Goal: Transaction & Acquisition: Obtain resource

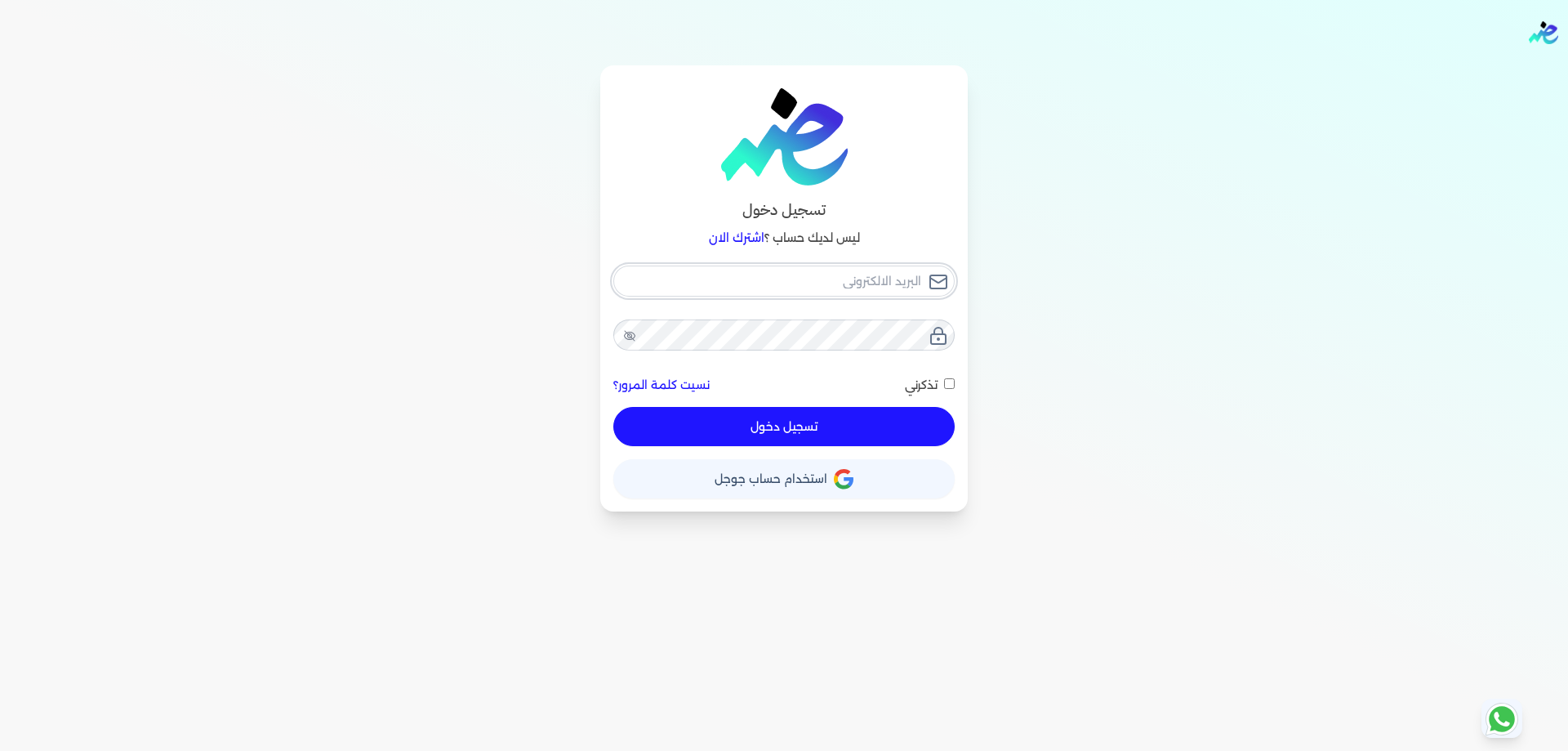
type input "[PERSON_NAME][EMAIL_ADDRESS][DOMAIN_NAME]"
click at [903, 423] on button "تسجيل دخول" at bounding box center [784, 426] width 342 height 39
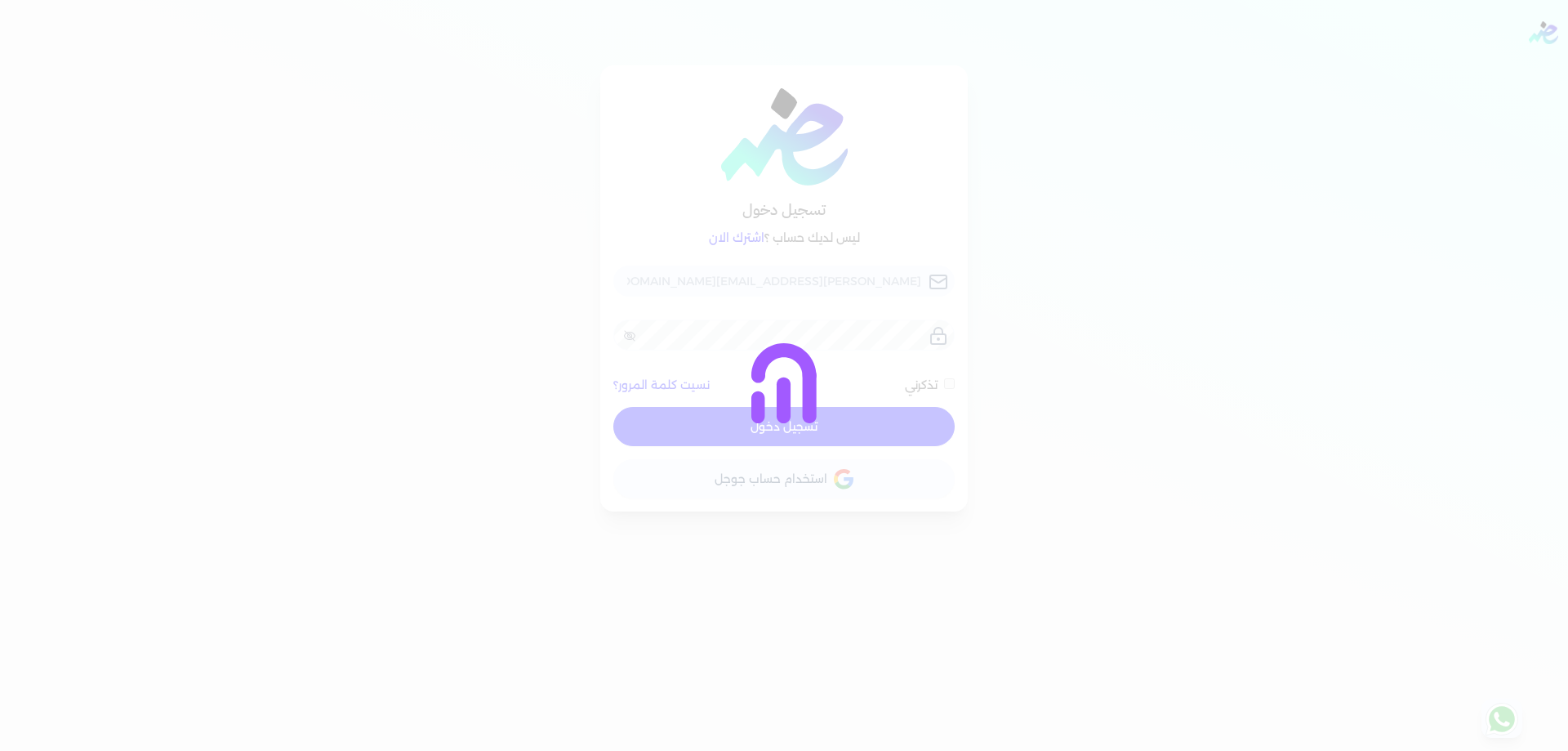
checkbox input "false"
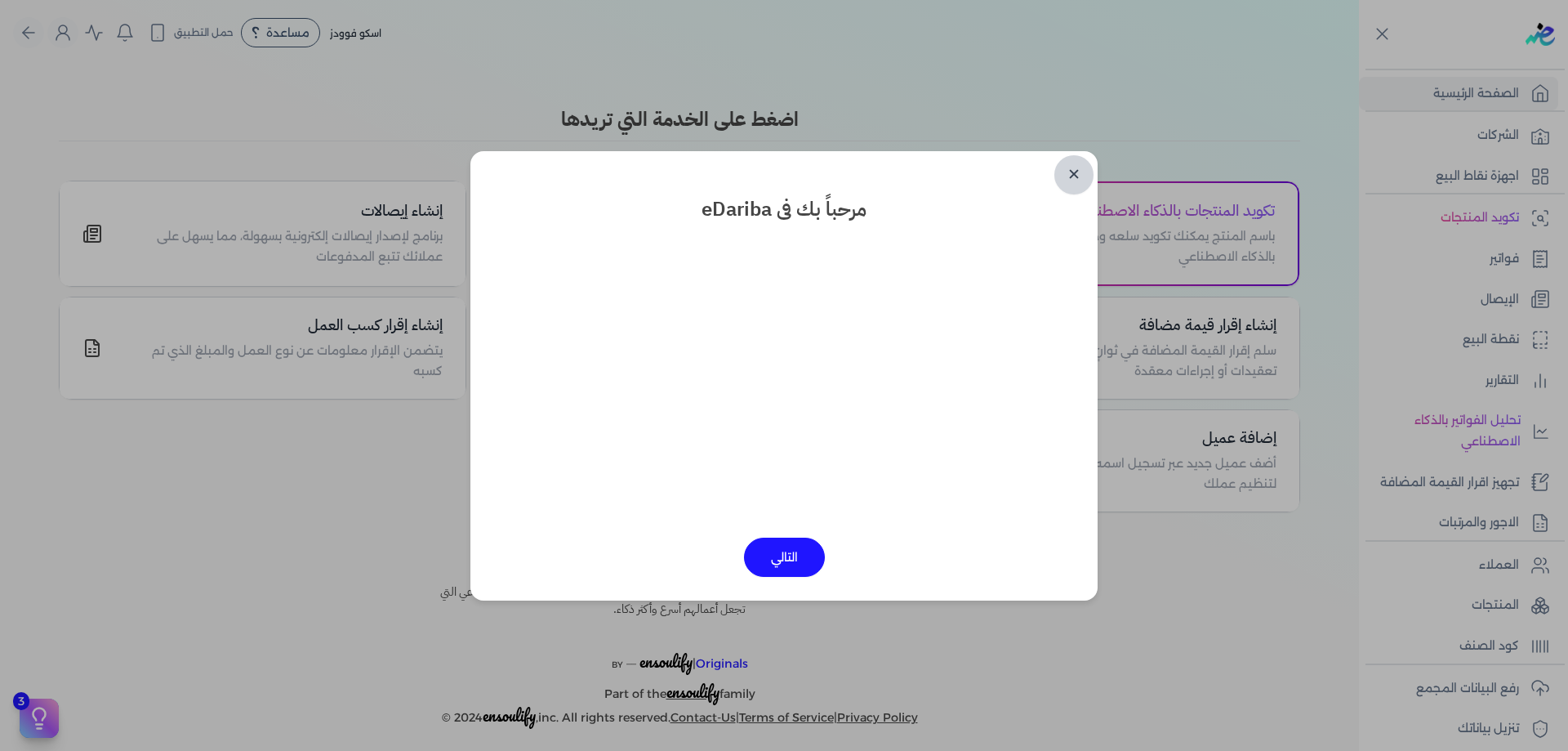
click at [1079, 188] on link "✕" at bounding box center [1074, 174] width 39 height 39
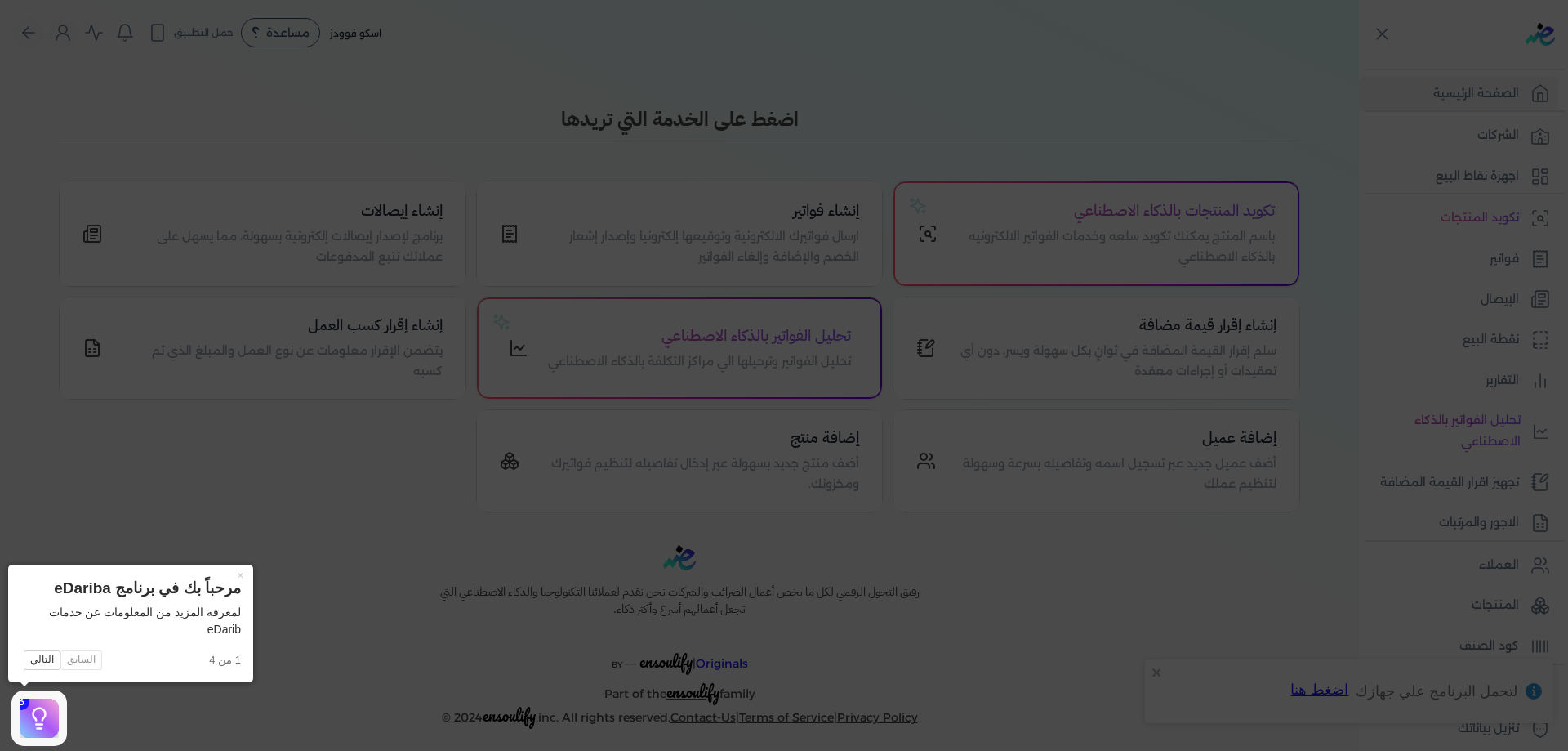
click at [1103, 132] on icon at bounding box center [784, 376] width 1568 height 751
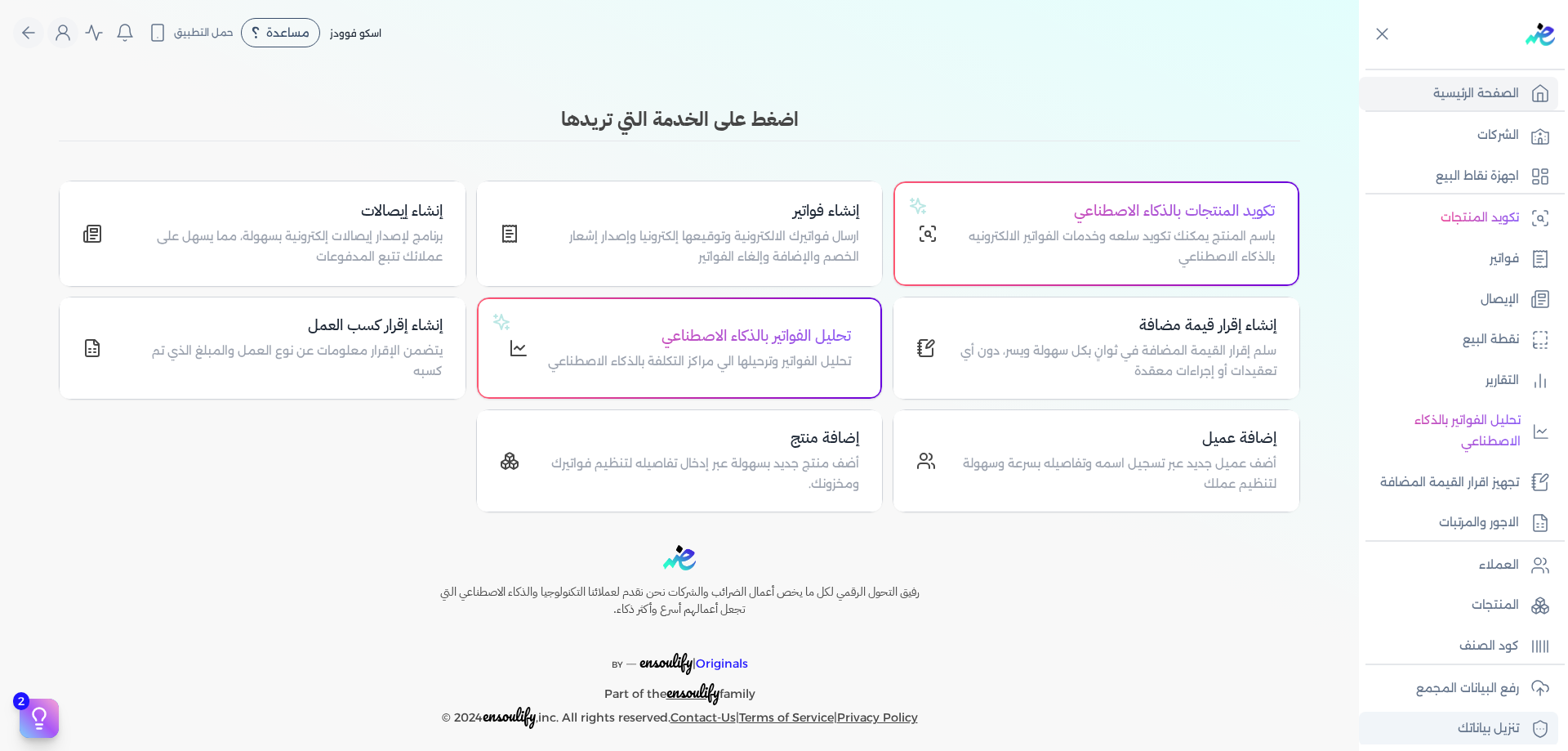
click at [1500, 720] on p "تنزيل بياناتك" at bounding box center [1489, 729] width 61 height 21
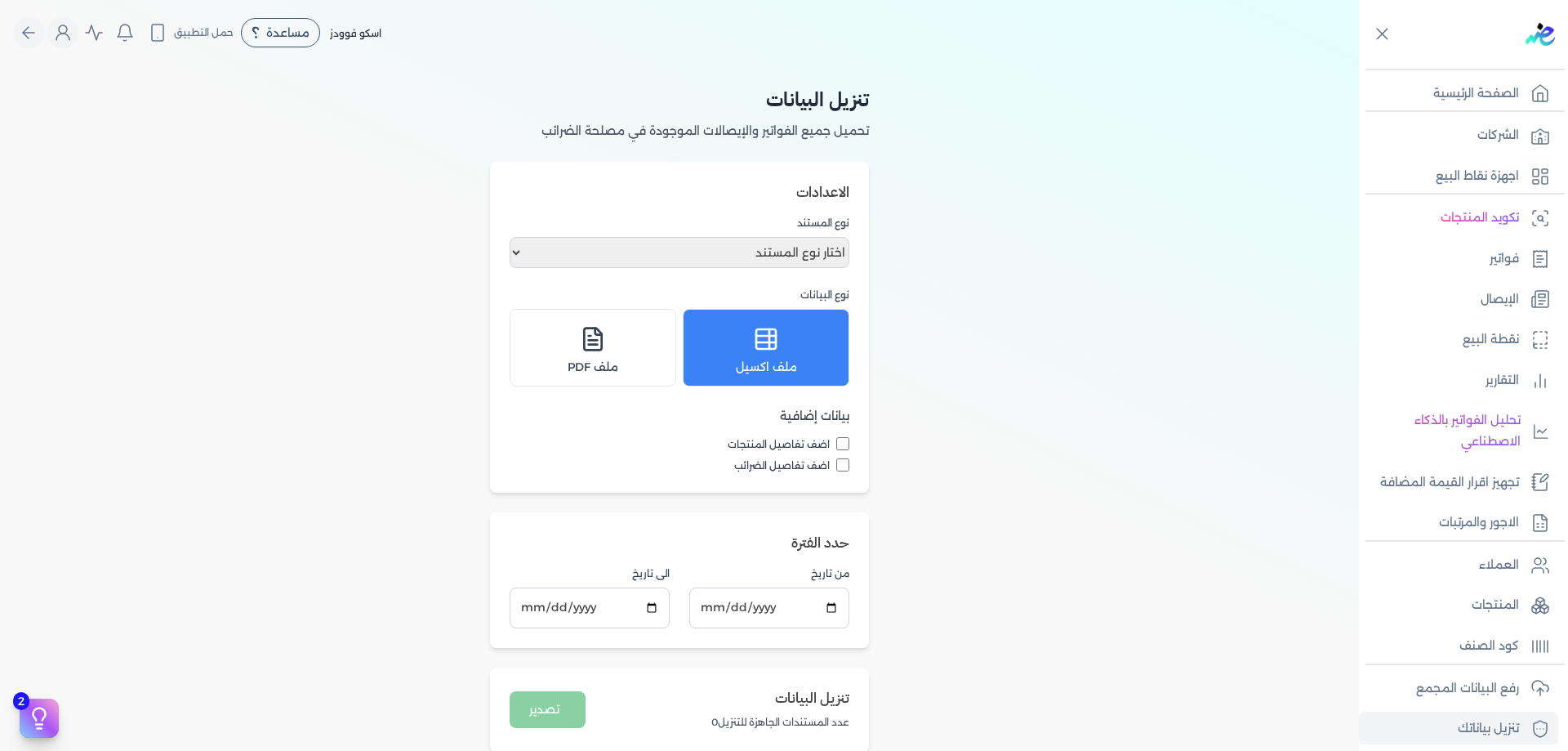
click at [997, 343] on div "تنزيل البيانات تحميل جميع الفواتير والإيصالات الموجودة في مصلحة الضرائب الاعداد…" at bounding box center [679, 418] width 1359 height 707
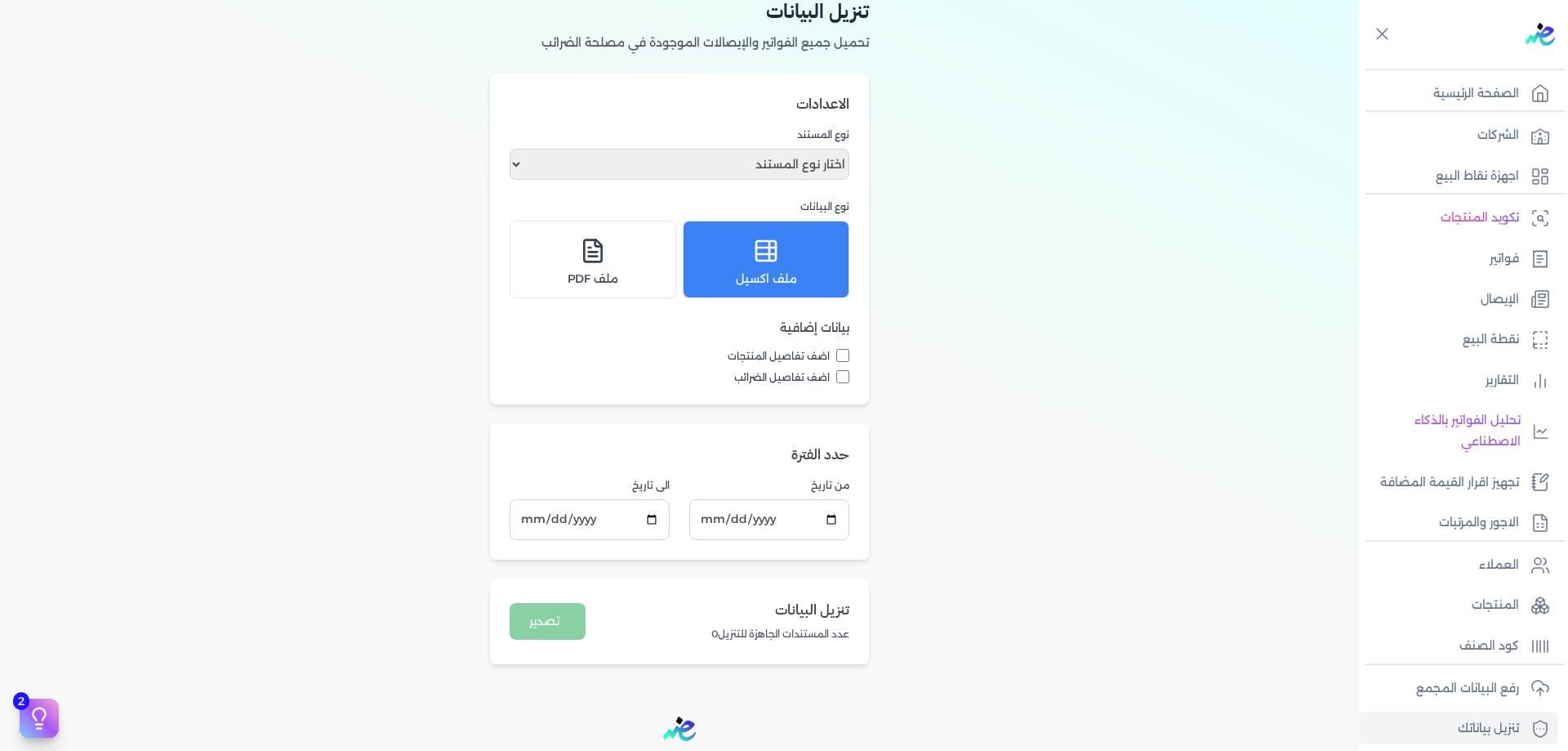
scroll to position [109, 0]
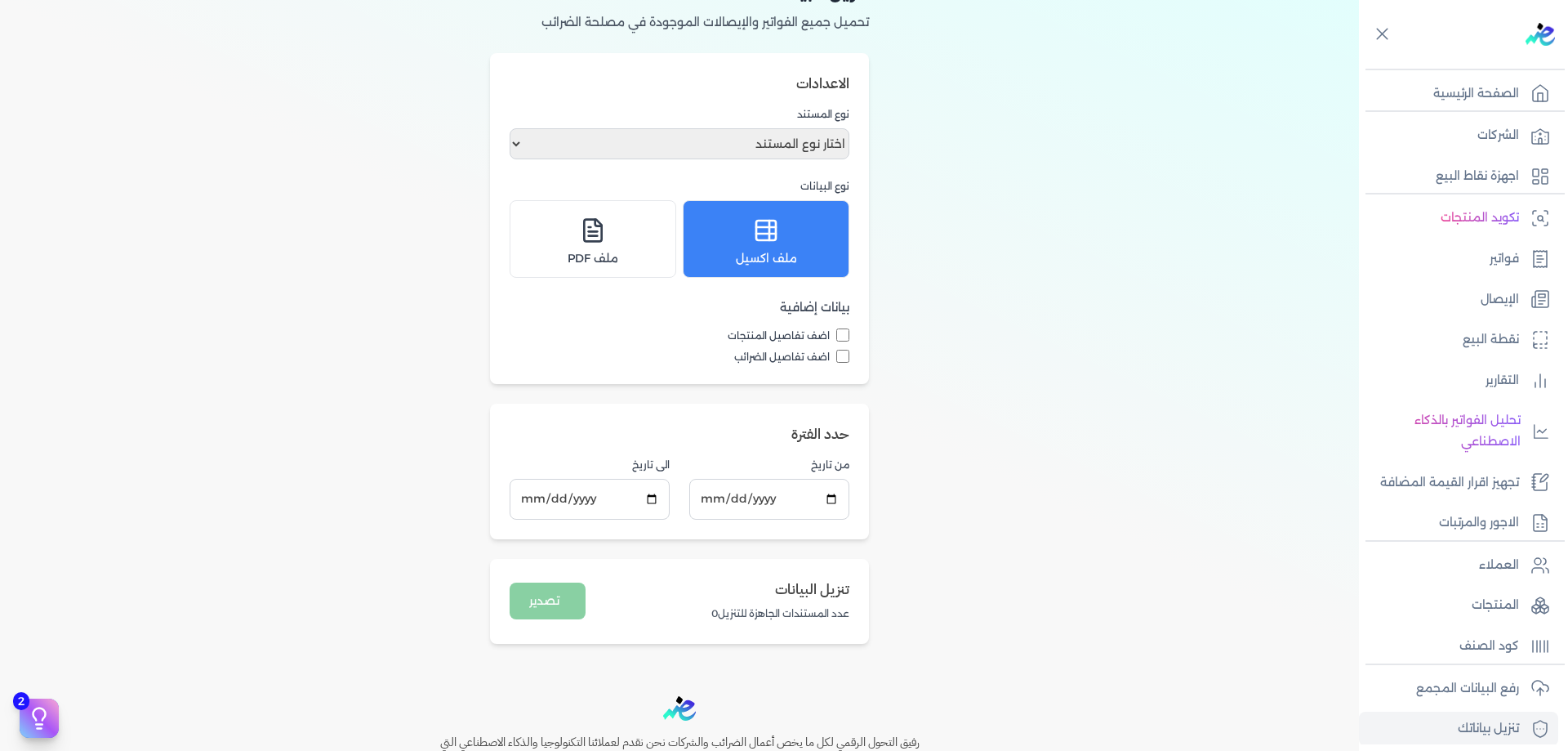
click at [1031, 328] on div "تنزيل البيانات تحميل جميع الفواتير والإيصالات الموجودة في مصلحة الضرائب الاعداد…" at bounding box center [679, 310] width 1359 height 707
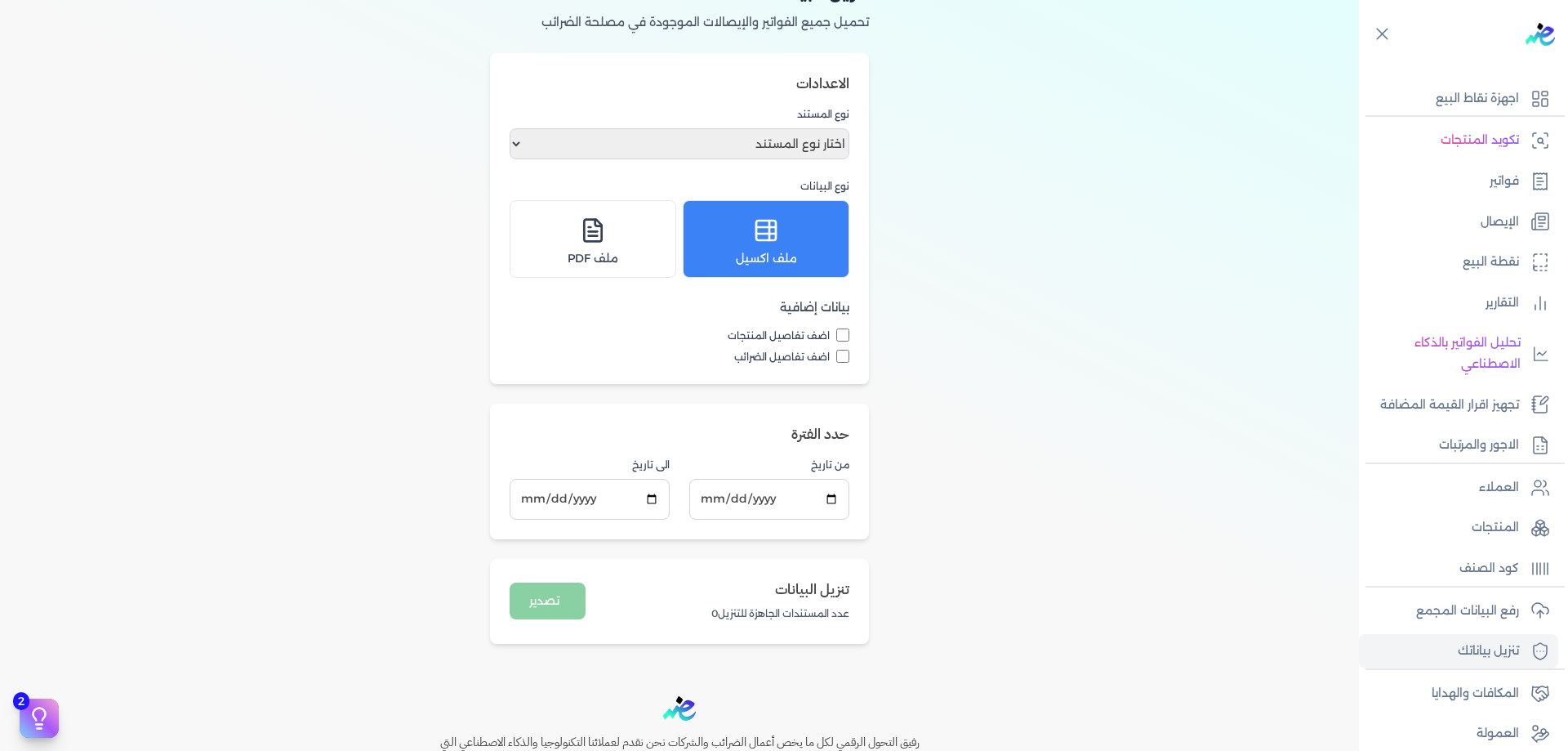
scroll to position [82, 0]
click at [769, 489] on input "[DATE]" at bounding box center [770, 498] width 160 height 40
click at [753, 511] on input "[DATE]" at bounding box center [770, 498] width 160 height 40
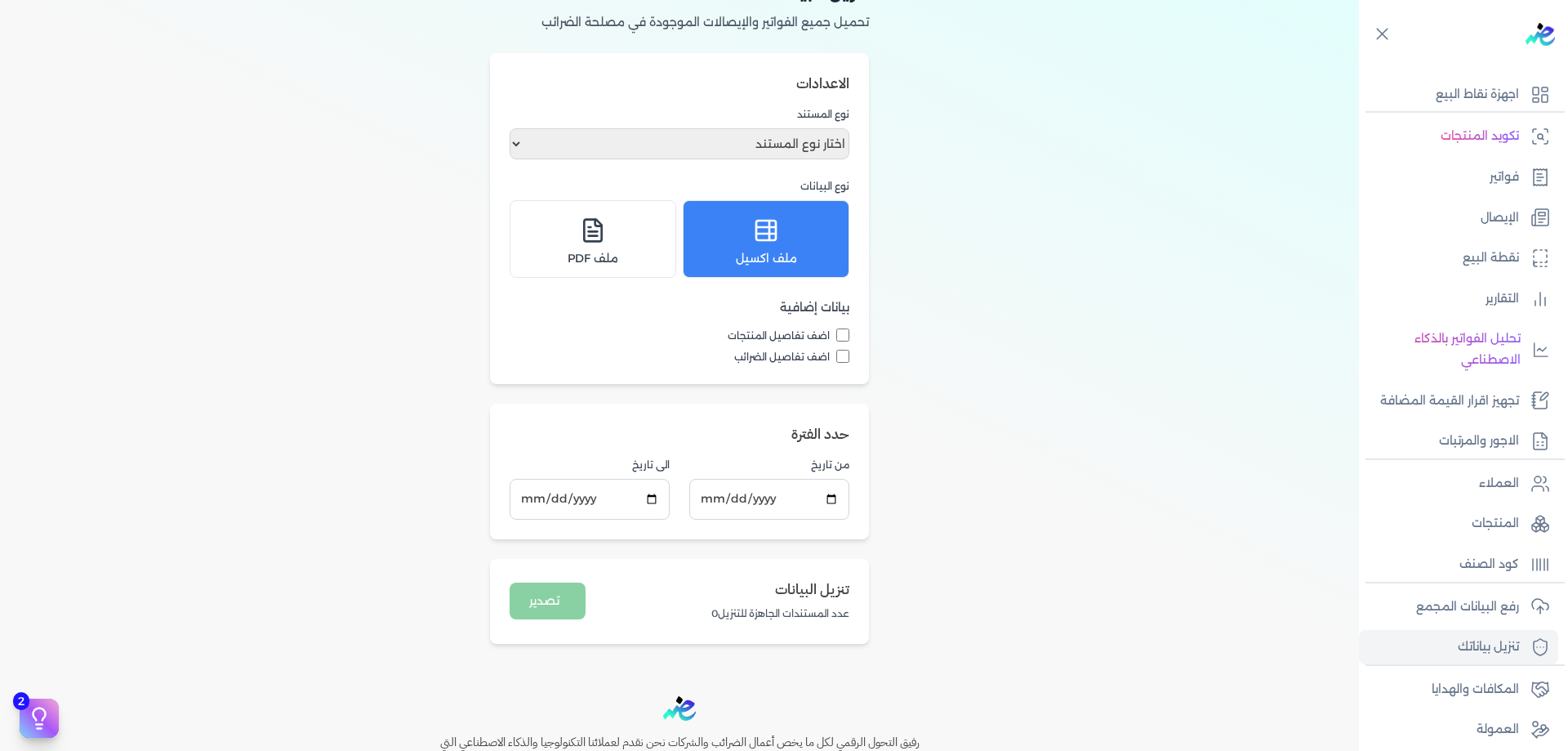
click at [836, 336] on label "اضف تفاصيل المنتجات" at bounding box center [680, 335] width 340 height 15
click at [837, 336] on input "اضف تفاصيل المنتجات" at bounding box center [843, 335] width 13 height 13
checkbox input "true"
click at [848, 349] on div "اضف تفاصيل المنتجات اضف تفاصيل الضرائب" at bounding box center [680, 346] width 340 height 36
click at [796, 157] on select "اختار نوع المستند فواتير الإيصالات" at bounding box center [680, 143] width 340 height 31
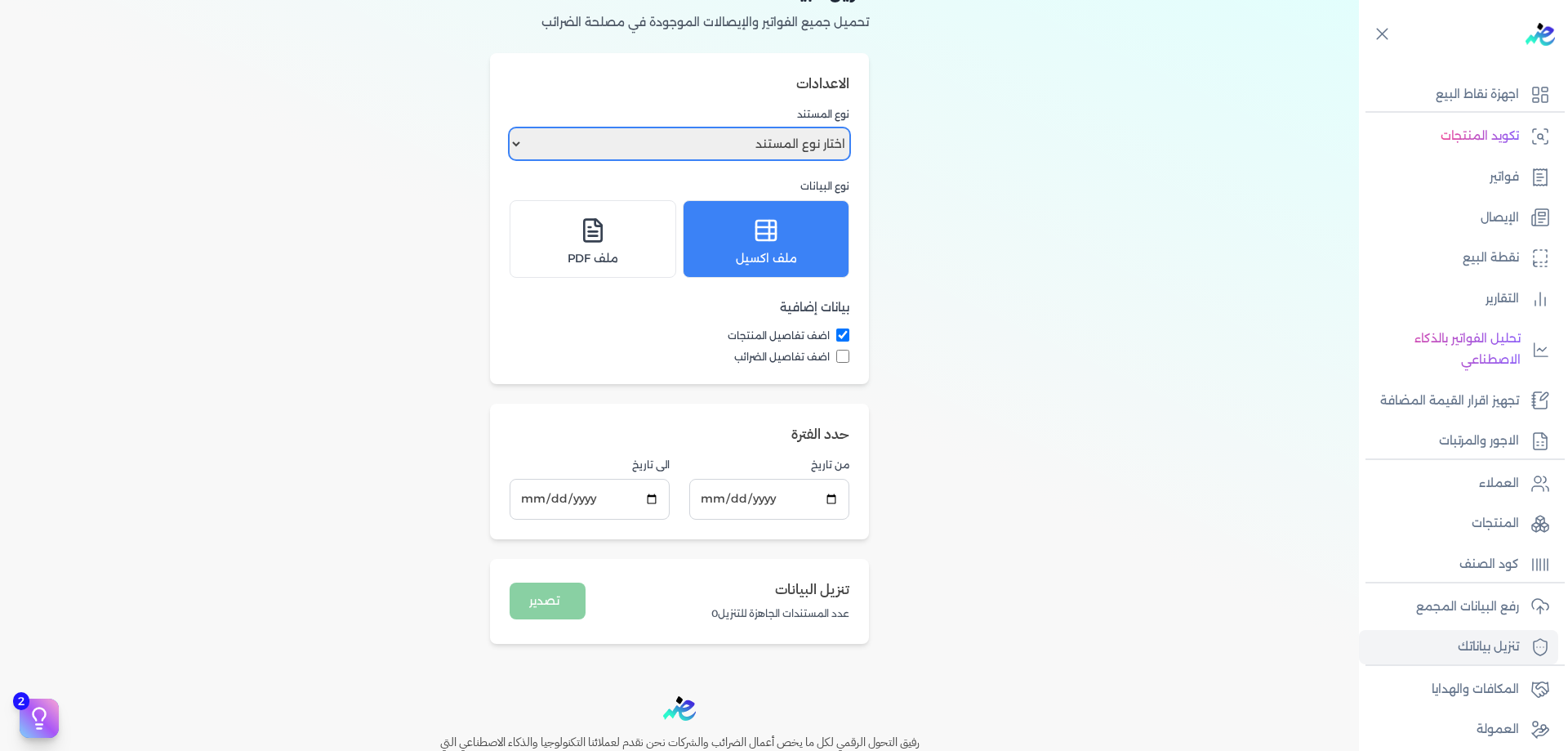
select select "invoices"
click at [513, 128] on select "اختار نوع المستند فواتير الإيصالات" at bounding box center [680, 143] width 340 height 31
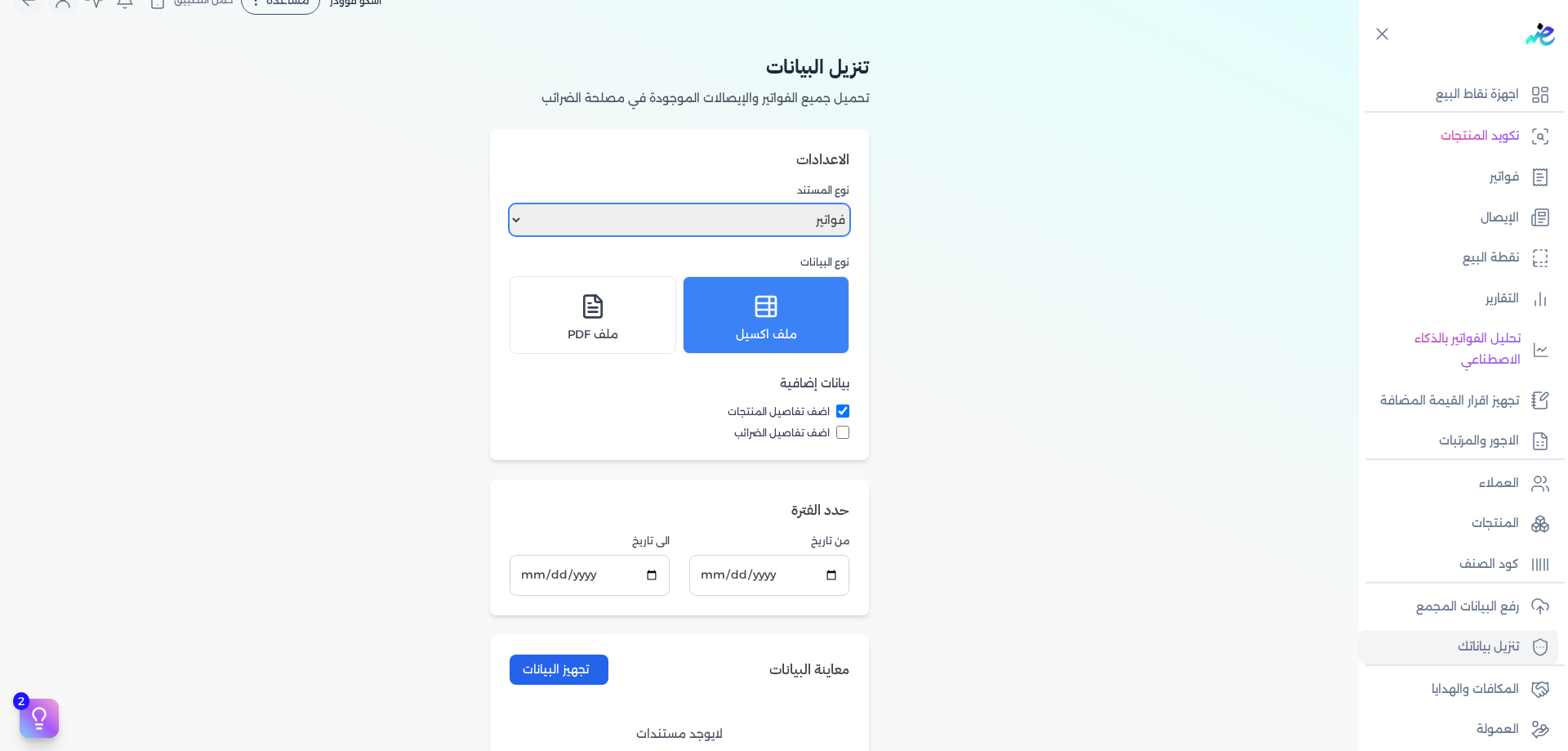
scroll to position [0, 0]
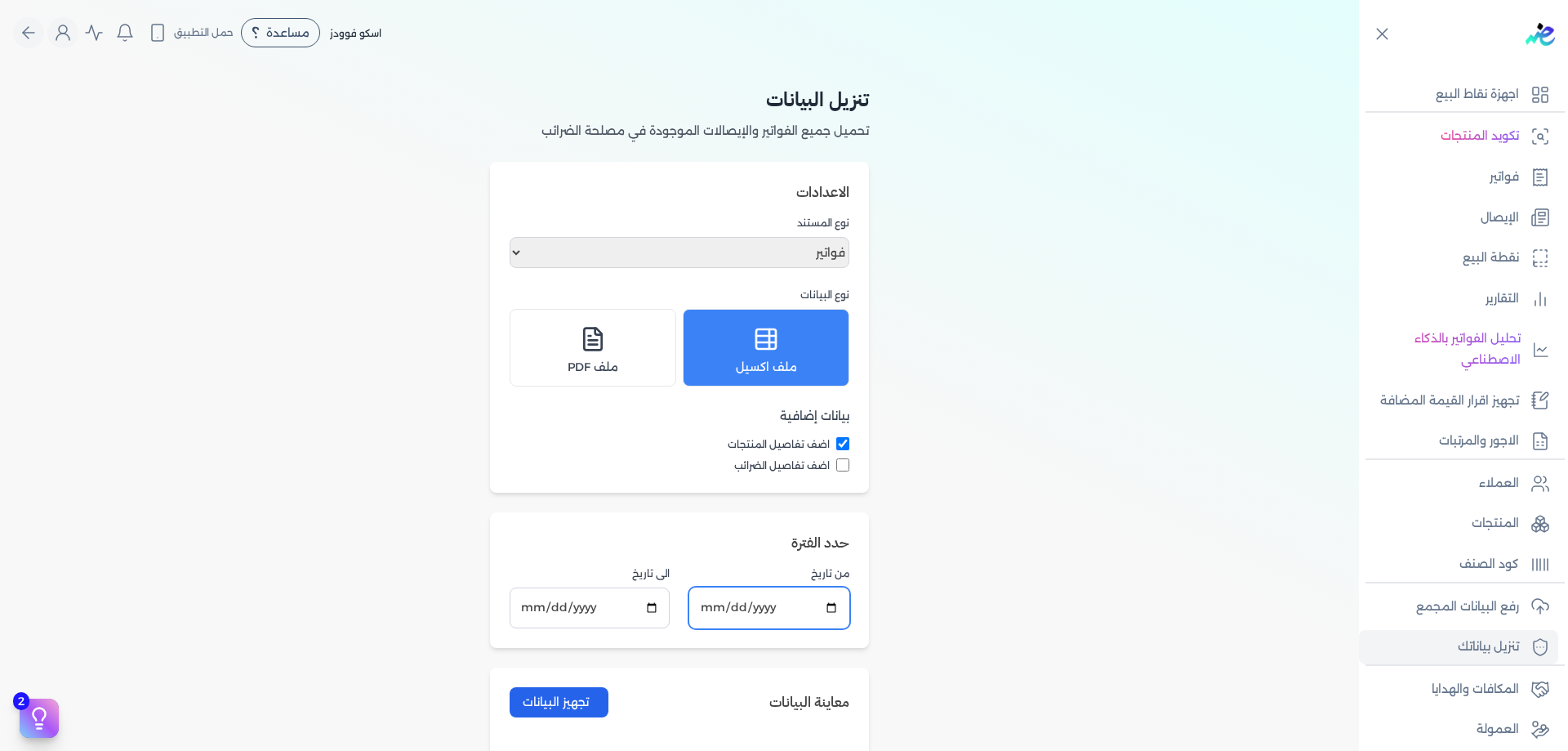
click at [715, 602] on input "[DATE]" at bounding box center [770, 607] width 160 height 40
click at [730, 610] on input "[DATE]" at bounding box center [770, 607] width 160 height 40
type input "[DATE]"
click at [654, 551] on h2 "حدد الفترة" at bounding box center [680, 543] width 340 height 21
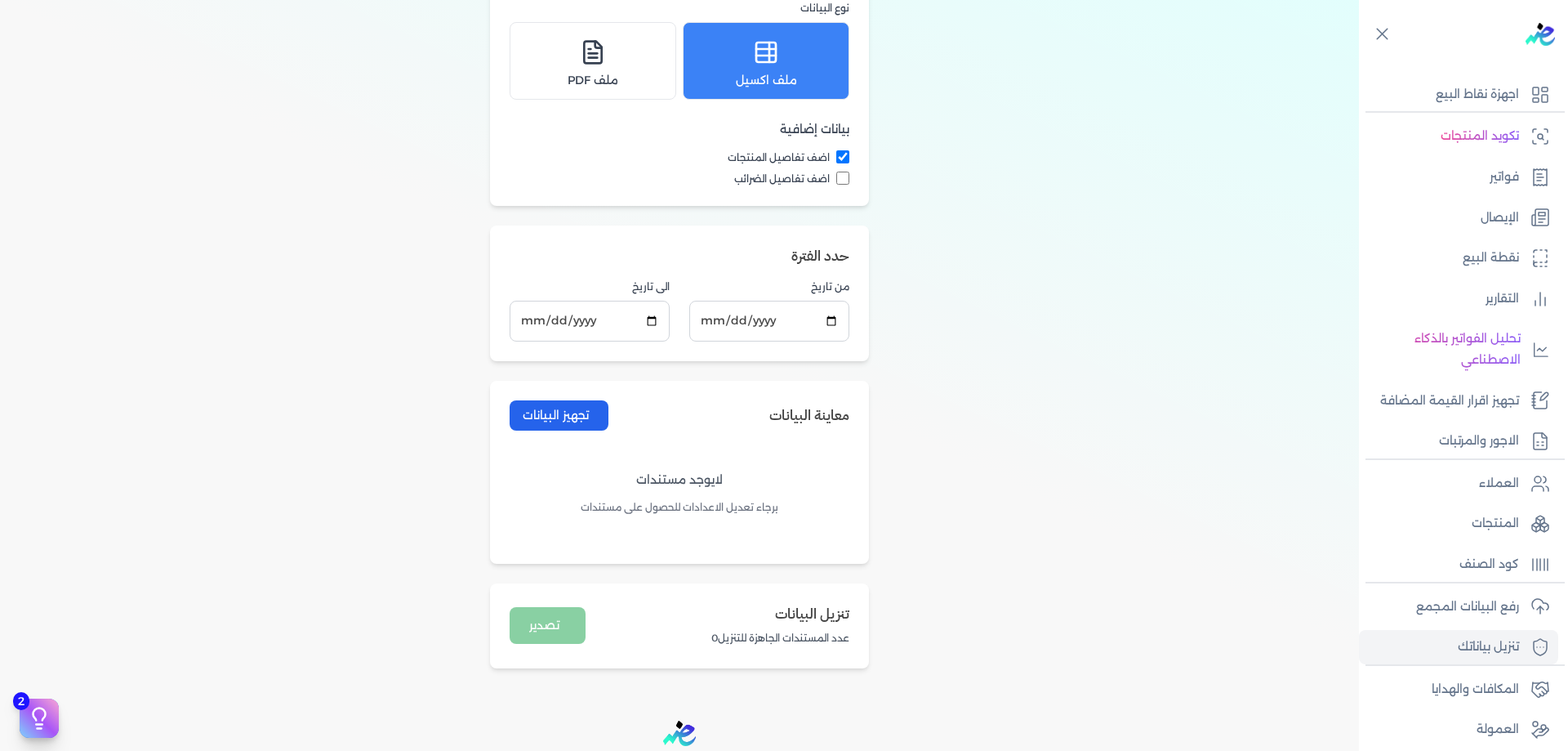
scroll to position [300, 0]
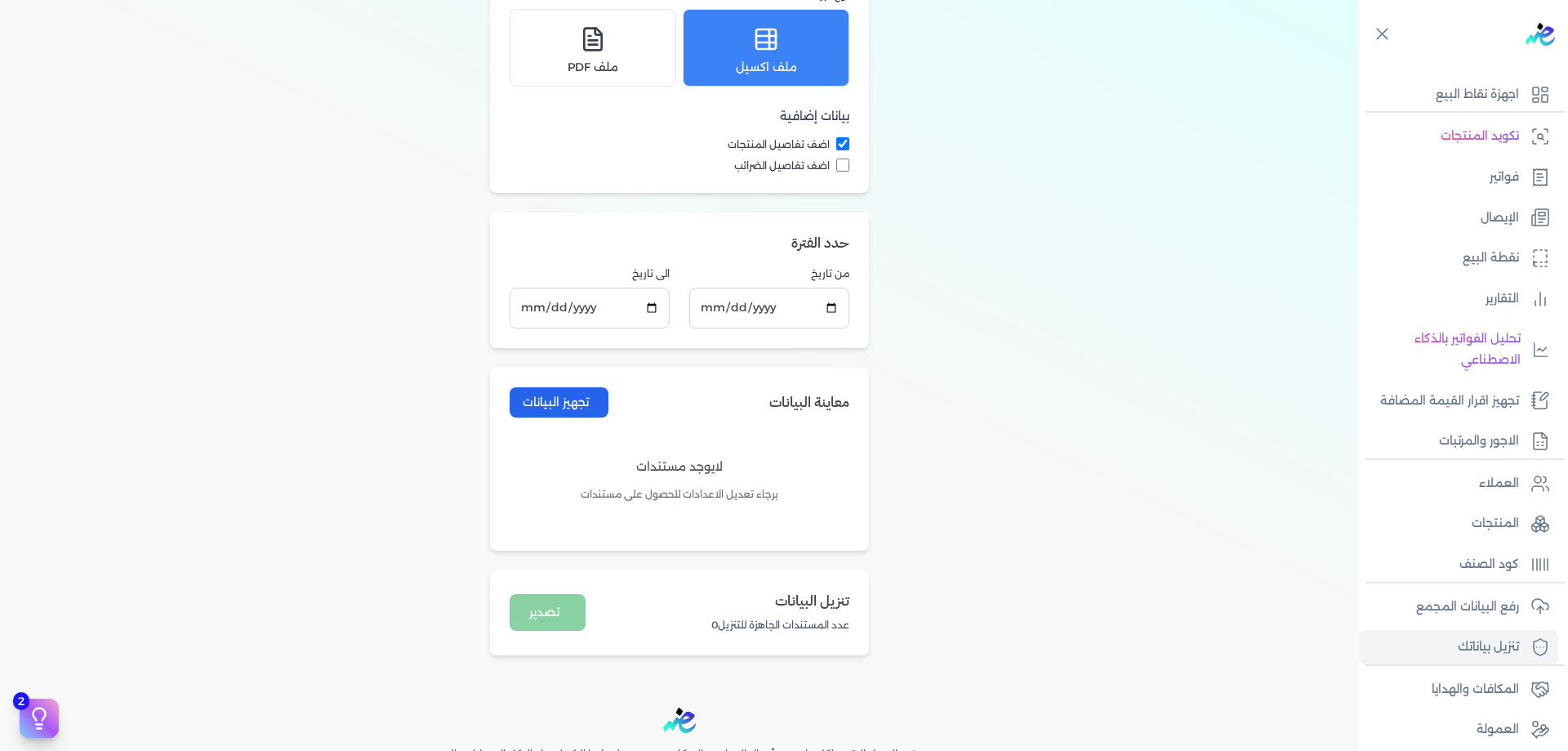
click at [667, 482] on div "لايوجد مستندات برجاء تعديل الاعدادات للحصول على مستندات" at bounding box center [680, 480] width 340 height 101
click at [683, 463] on p "لايوجد مستندات" at bounding box center [680, 467] width 340 height 21
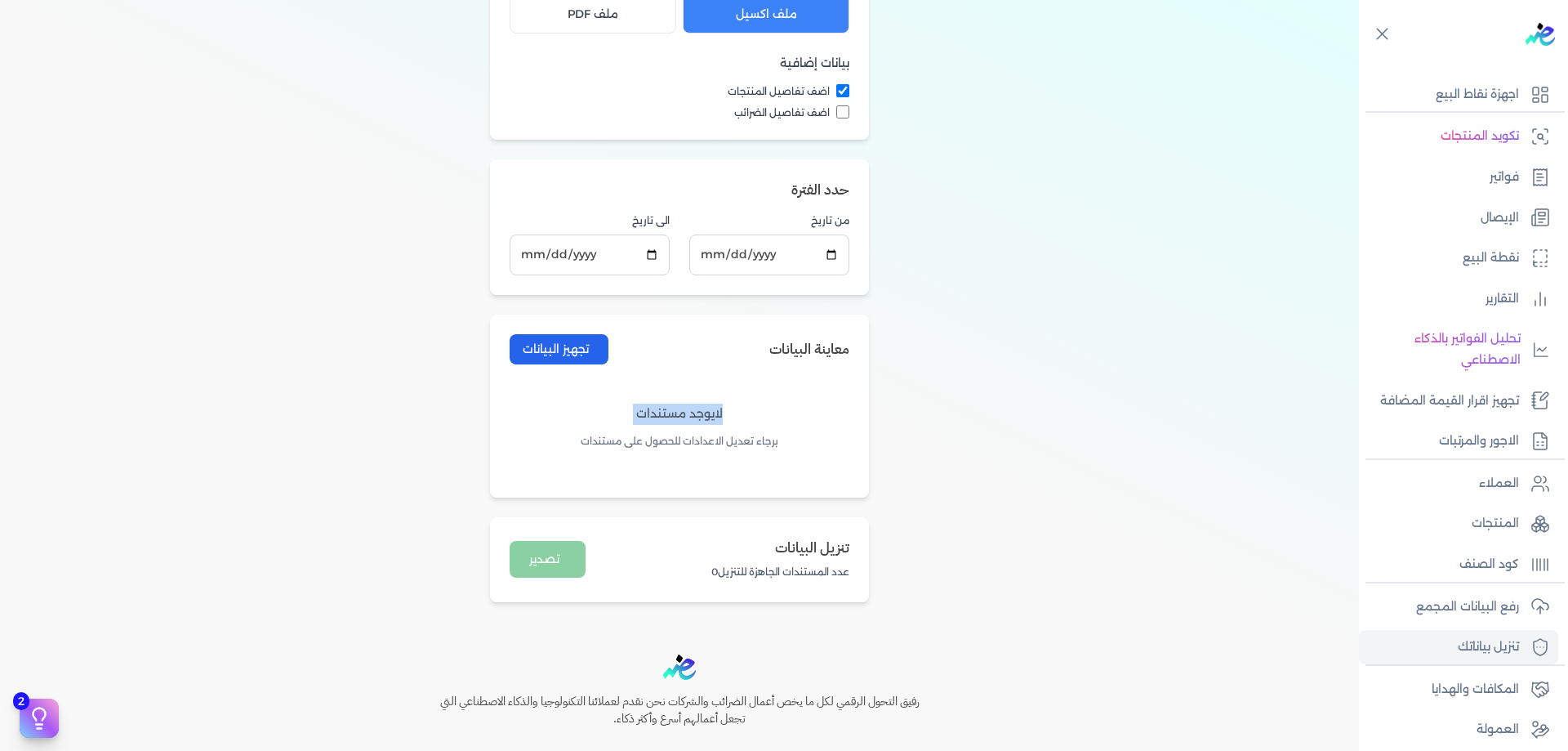
scroll to position [353, 0]
click at [816, 105] on span "اضف تفاصيل الضرائب" at bounding box center [781, 111] width 95 height 15
click at [837, 105] on input "اضف تفاصيل الضرائب" at bounding box center [843, 110] width 13 height 13
click at [830, 108] on span "اضف تفاصيل الضرائب" at bounding box center [781, 111] width 95 height 15
click at [837, 108] on input "اضف تفاصيل الضرائب" at bounding box center [843, 110] width 13 height 13
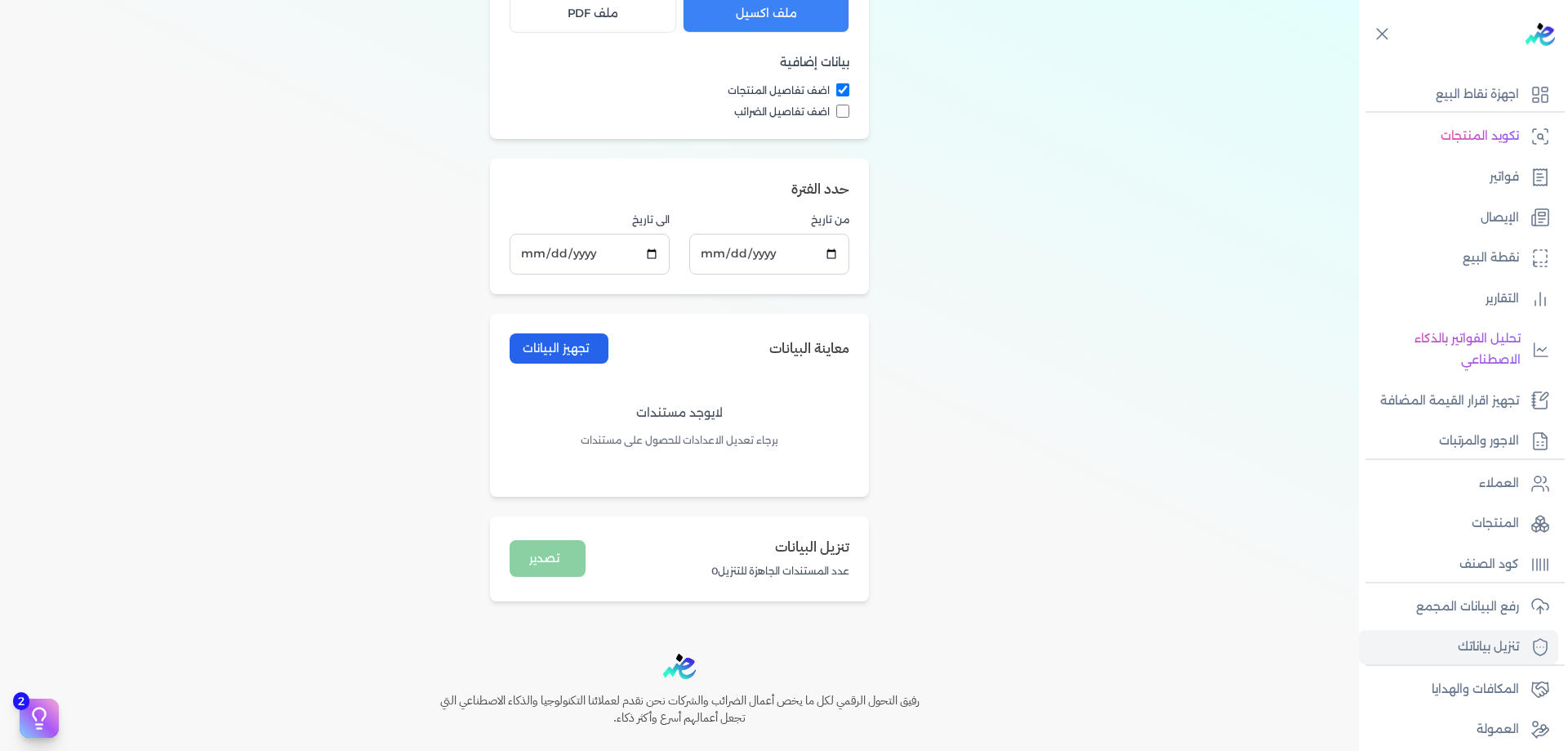
click at [833, 117] on label "اضف تفاصيل الضرائب" at bounding box center [680, 111] width 340 height 15
click at [837, 117] on input "اضف تفاصيل الضرائب" at bounding box center [843, 110] width 13 height 13
checkbox input "true"
click at [1060, 283] on div "تنزيل البيانات تحميل جميع الفواتير والإيصالات الموجودة في مصلحة الضرائب الاعداد…" at bounding box center [679, 166] width 1359 height 909
click at [586, 344] on button "تجهيز البيانات" at bounding box center [559, 349] width 99 height 30
